Goal: Information Seeking & Learning: Learn about a topic

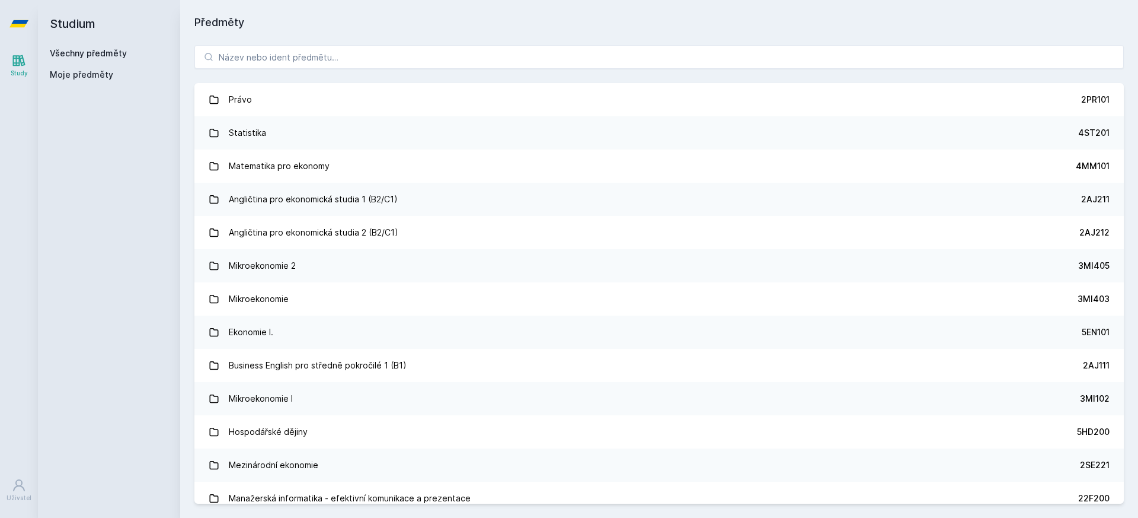
click at [95, 73] on span "Moje předměty" at bounding box center [81, 75] width 63 height 12
click at [311, 62] on input "search" at bounding box center [659, 57] width 930 height 24
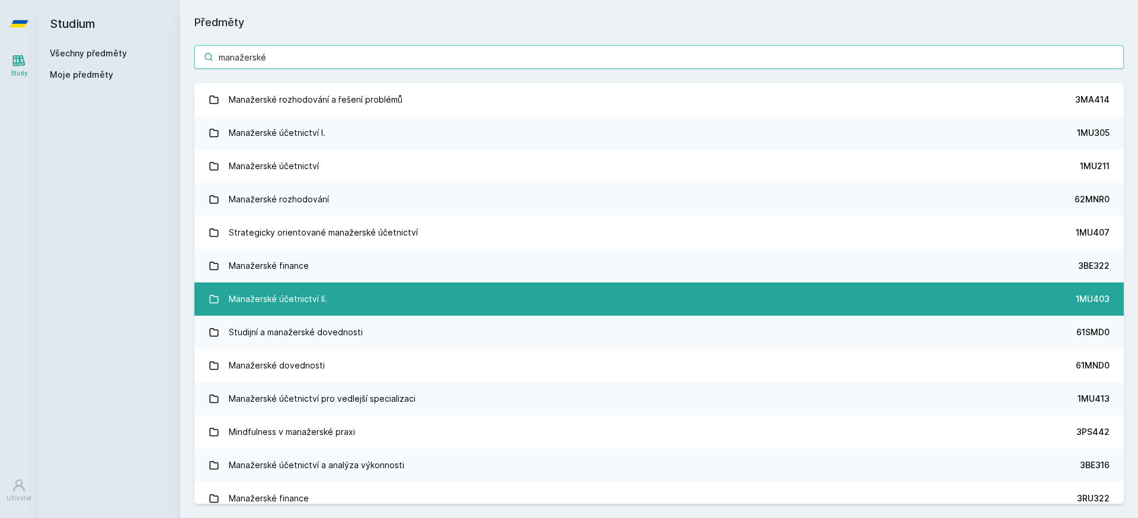
type input "manažerské"
click at [352, 306] on link "Manažerské účetnictví II. 1MU403" at bounding box center [659, 298] width 930 height 33
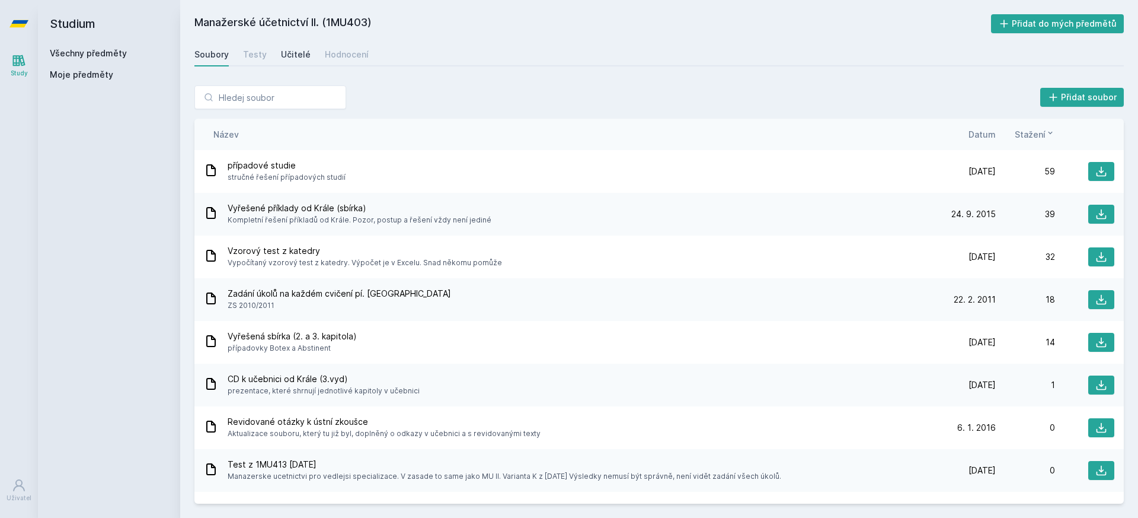
click at [301, 52] on div "Učitelé" at bounding box center [296, 55] width 30 height 12
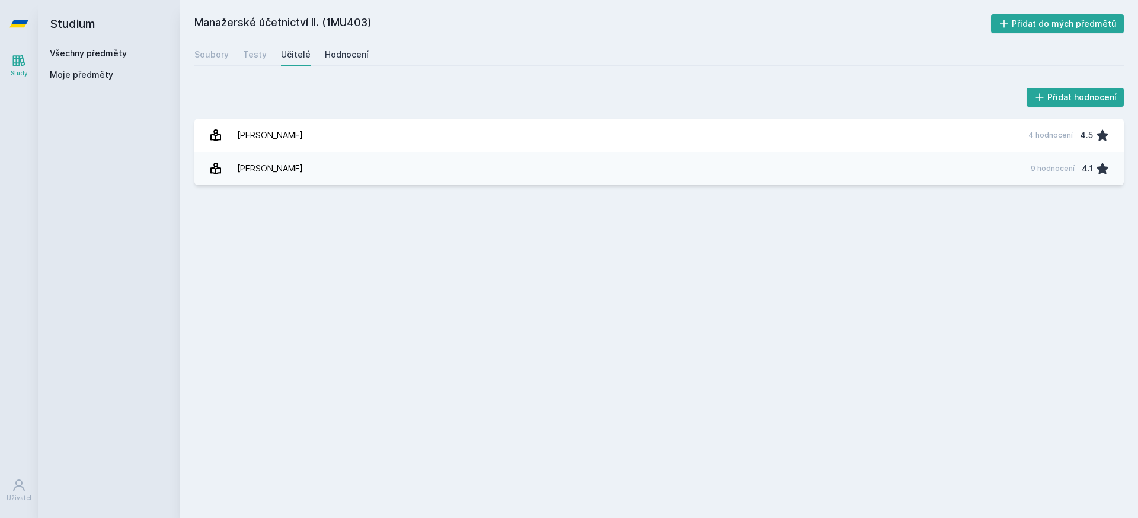
click at [332, 57] on div "Hodnocení" at bounding box center [347, 55] width 44 height 12
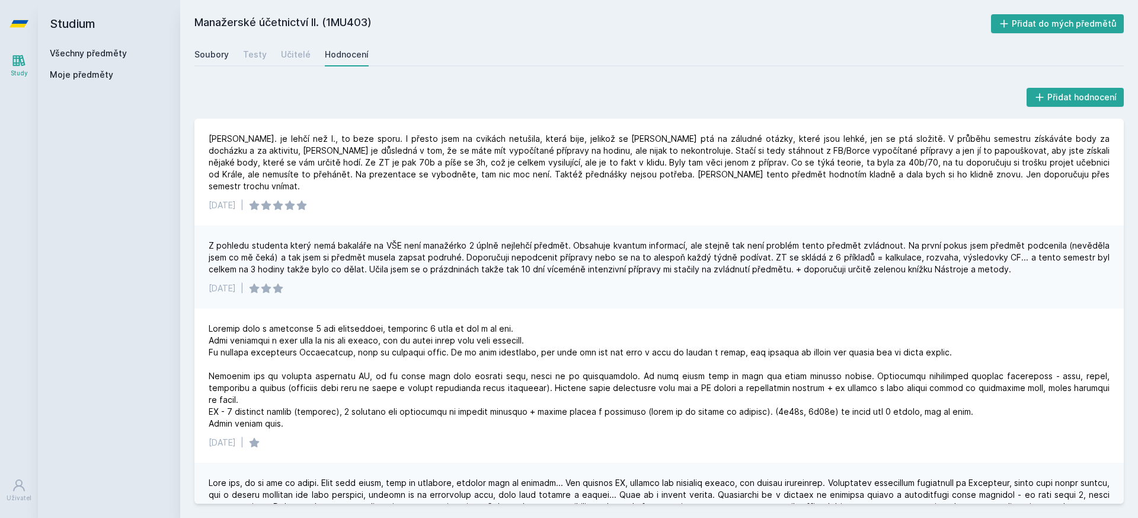
click at [221, 51] on div "Soubory" at bounding box center [211, 55] width 34 height 12
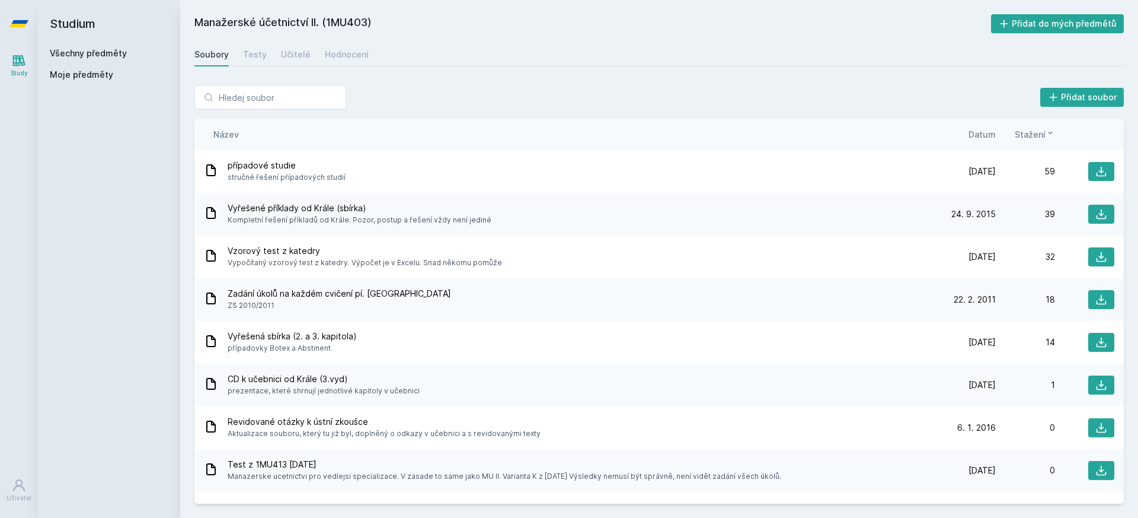
click at [978, 135] on span "Datum" at bounding box center [982, 134] width 27 height 12
